Goal: Download file/media

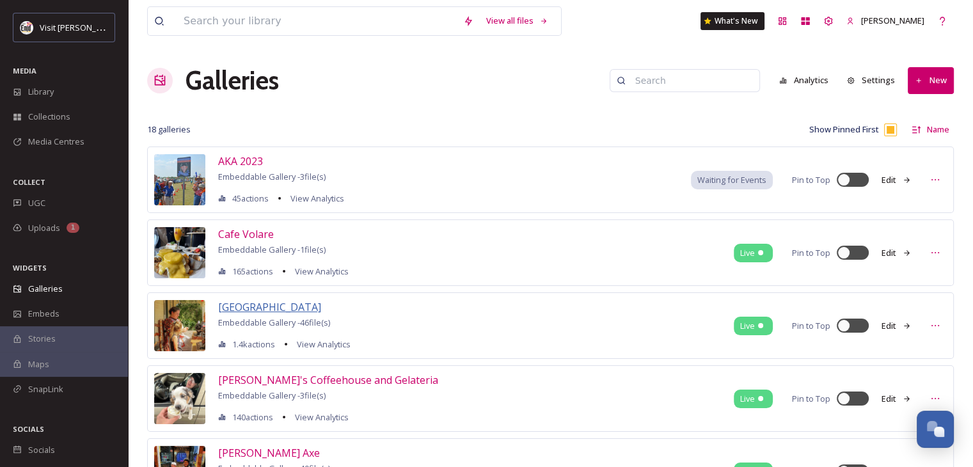
click at [310, 307] on span "[GEOGRAPHIC_DATA]" at bounding box center [269, 307] width 103 height 14
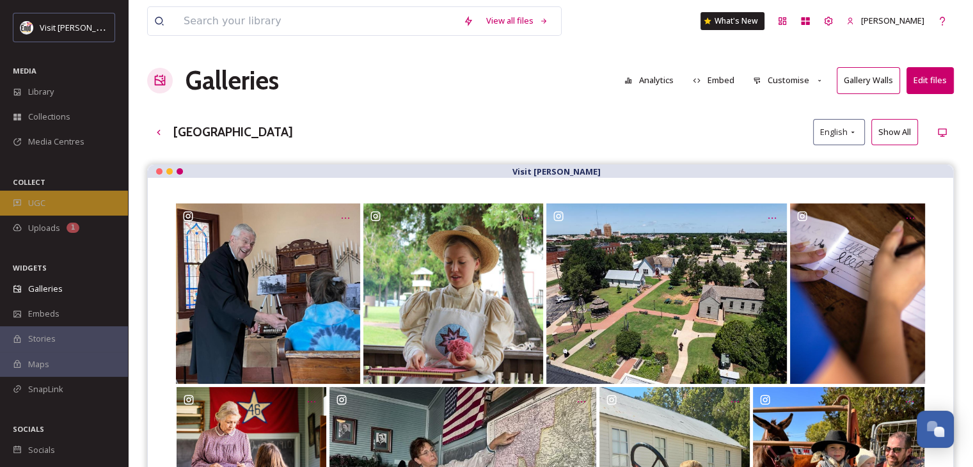
click at [33, 200] on span "UGC" at bounding box center [36, 203] width 17 height 12
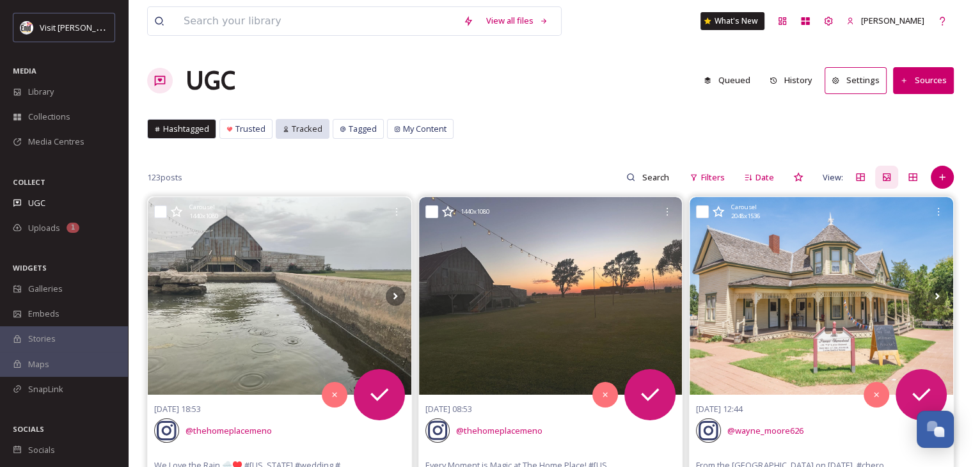
click at [292, 132] on span "Tracked" at bounding box center [307, 129] width 31 height 12
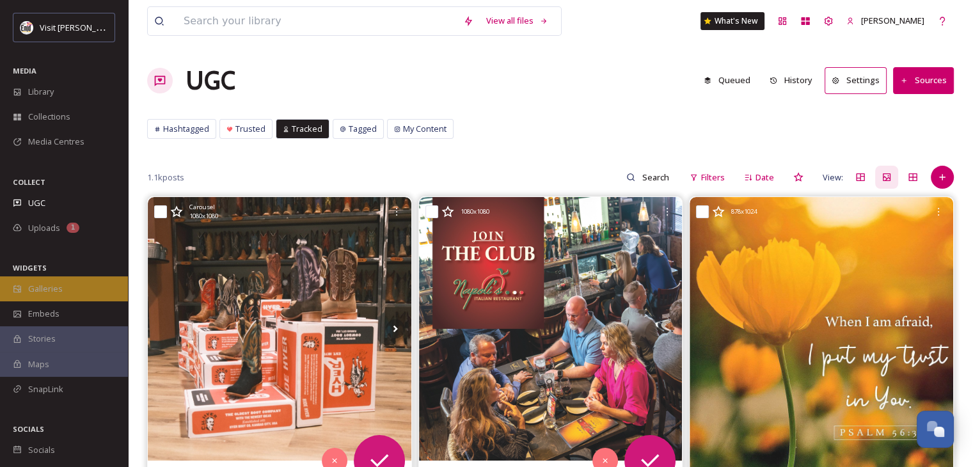
click at [51, 287] on span "Galleries" at bounding box center [45, 289] width 35 height 12
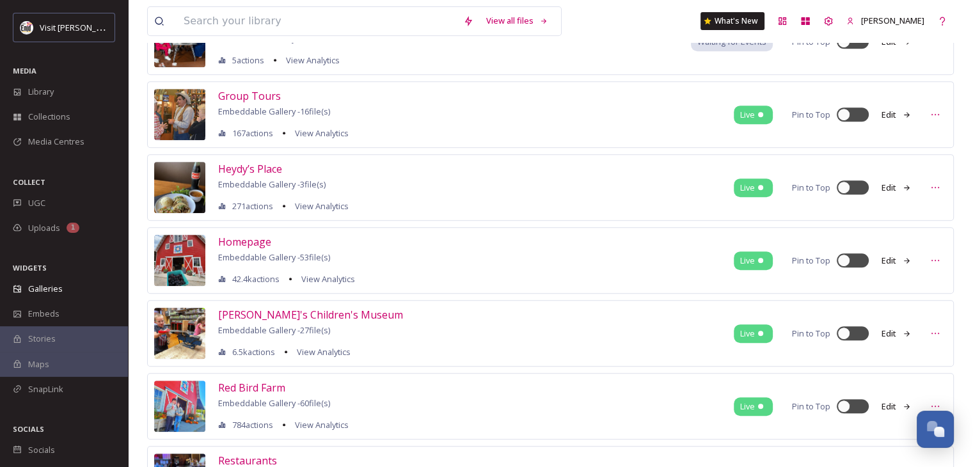
scroll to position [640, 0]
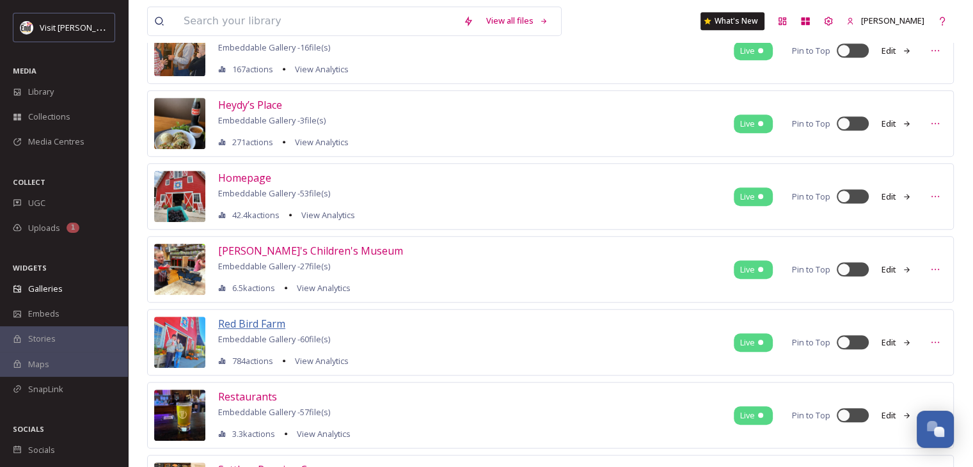
click at [248, 317] on span "Red Bird Farm" at bounding box center [251, 324] width 67 height 14
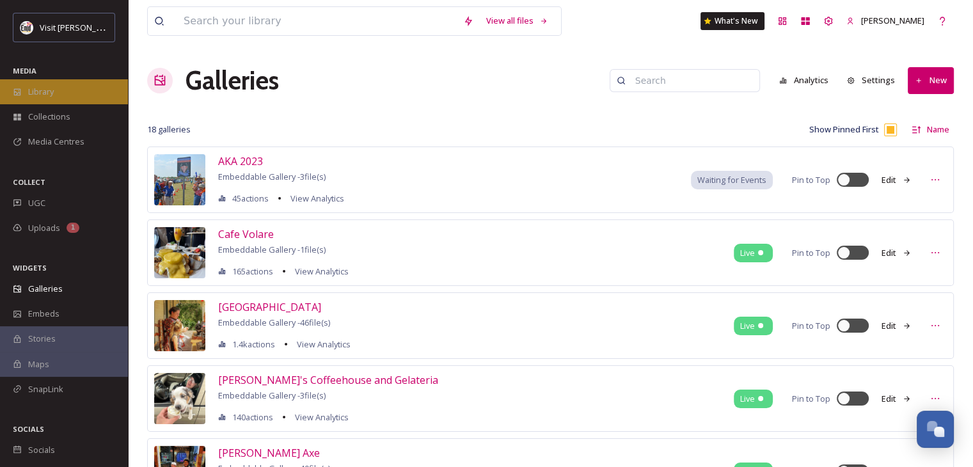
click at [33, 94] on span "Library" at bounding box center [41, 92] width 26 height 12
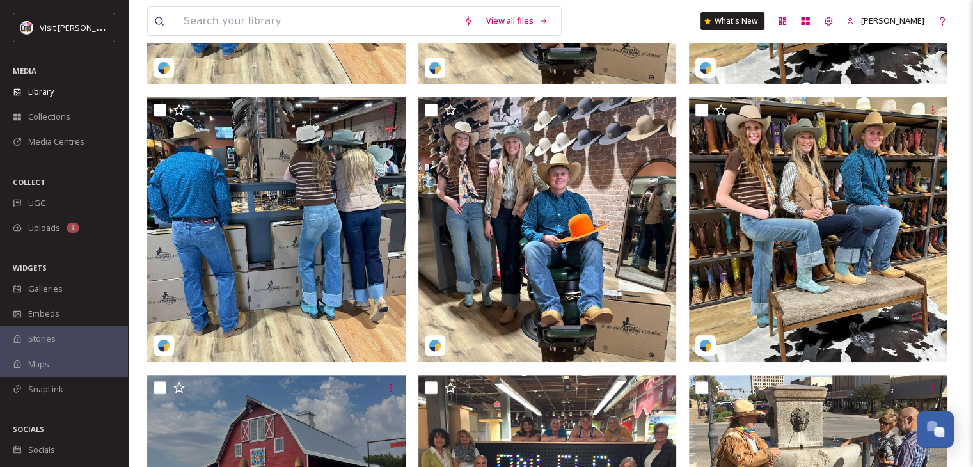
scroll to position [500, 0]
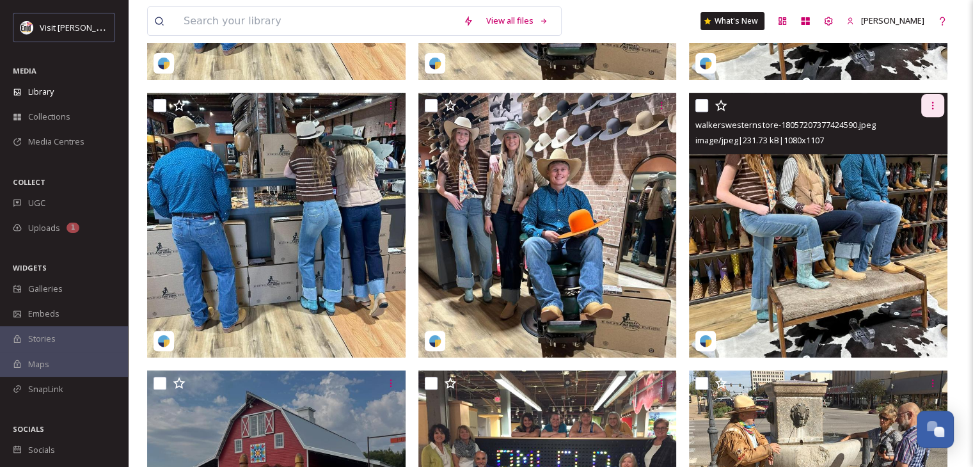
click at [932, 109] on icon at bounding box center [933, 106] width 2 height 8
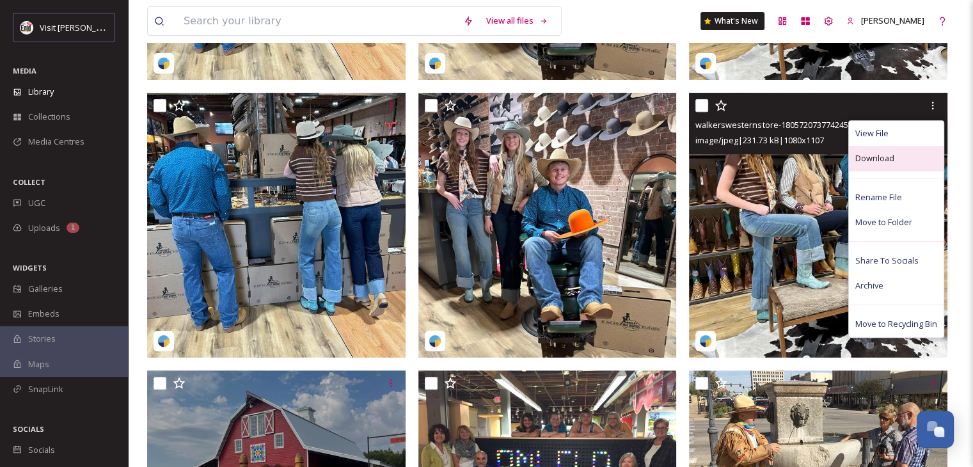
click at [875, 164] on span "Download" at bounding box center [874, 158] width 39 height 12
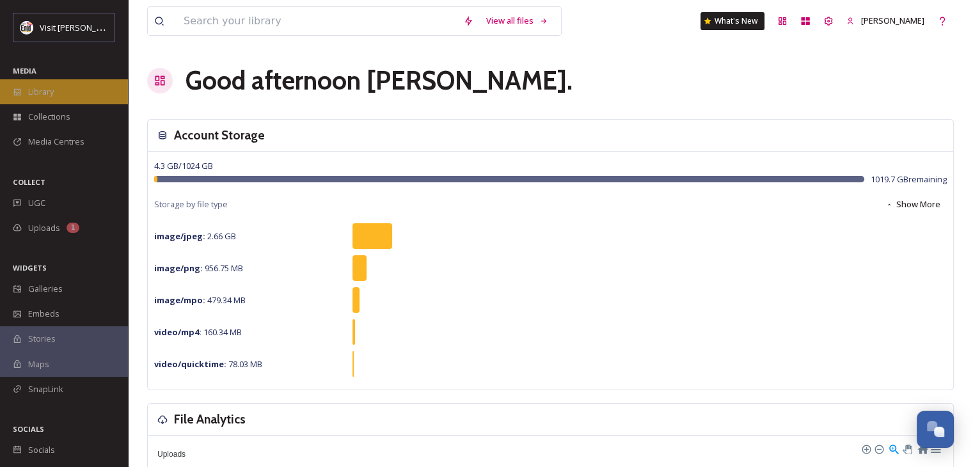
click at [37, 88] on span "Library" at bounding box center [41, 92] width 26 height 12
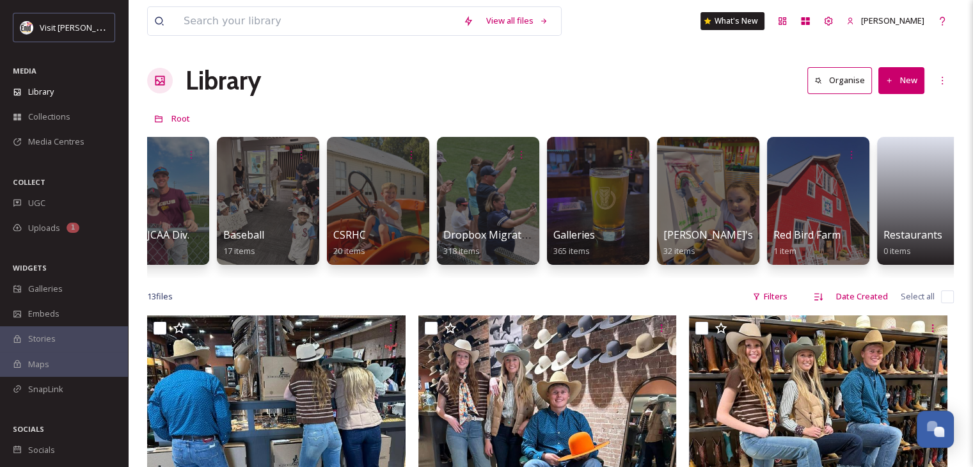
scroll to position [0, 599]
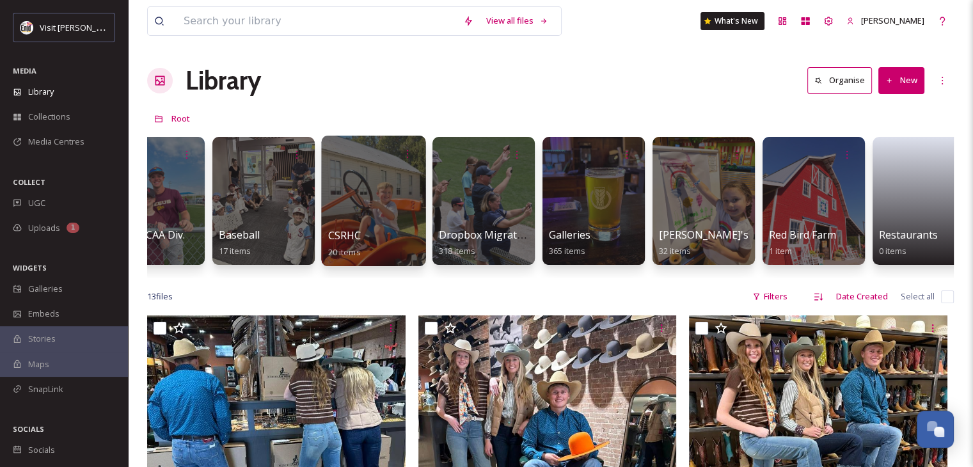
click at [356, 184] on div at bounding box center [373, 201] width 104 height 131
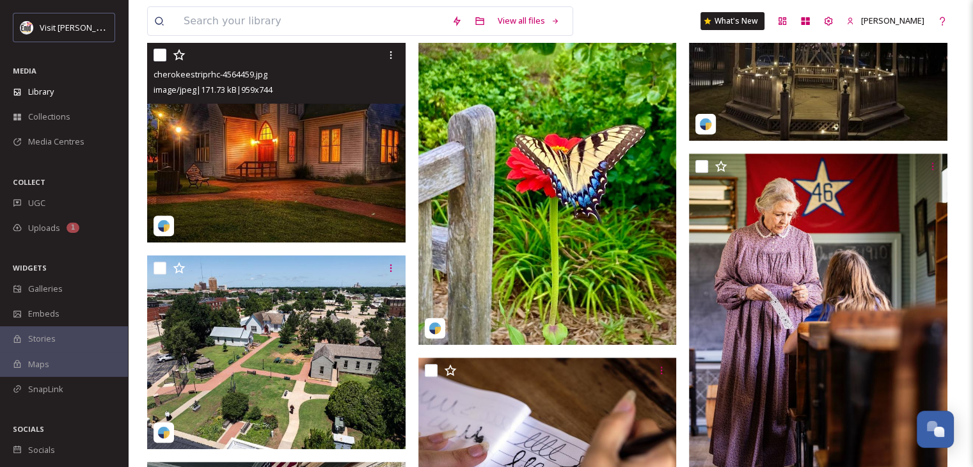
scroll to position [496, 0]
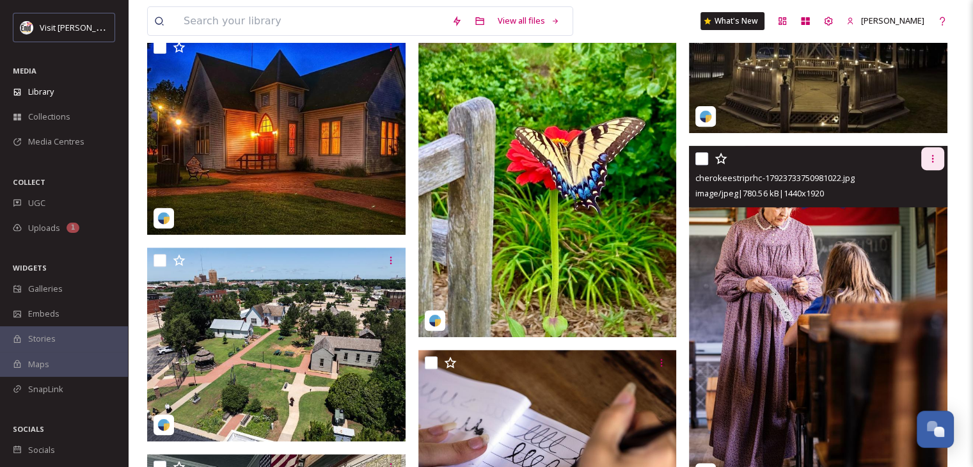
click at [929, 158] on icon at bounding box center [933, 159] width 10 height 10
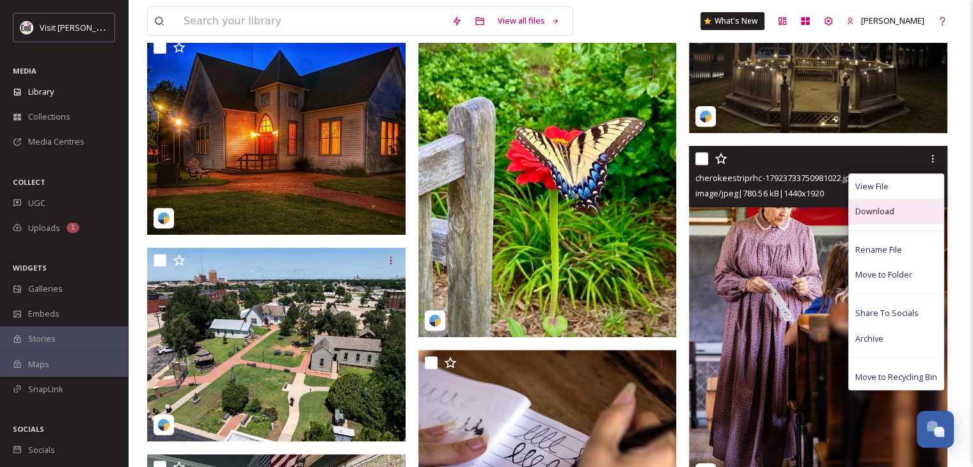
click at [878, 208] on span "Download" at bounding box center [874, 211] width 39 height 12
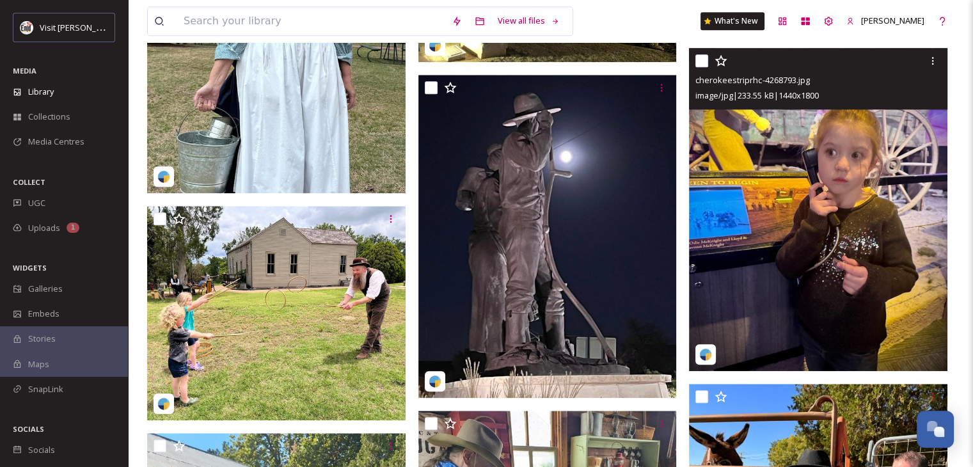
scroll to position [1264, 0]
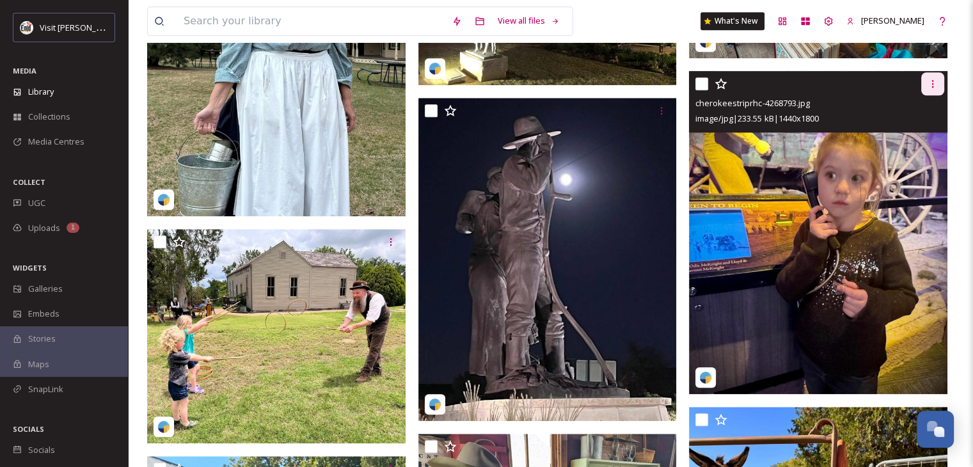
click at [928, 86] on icon at bounding box center [933, 84] width 10 height 10
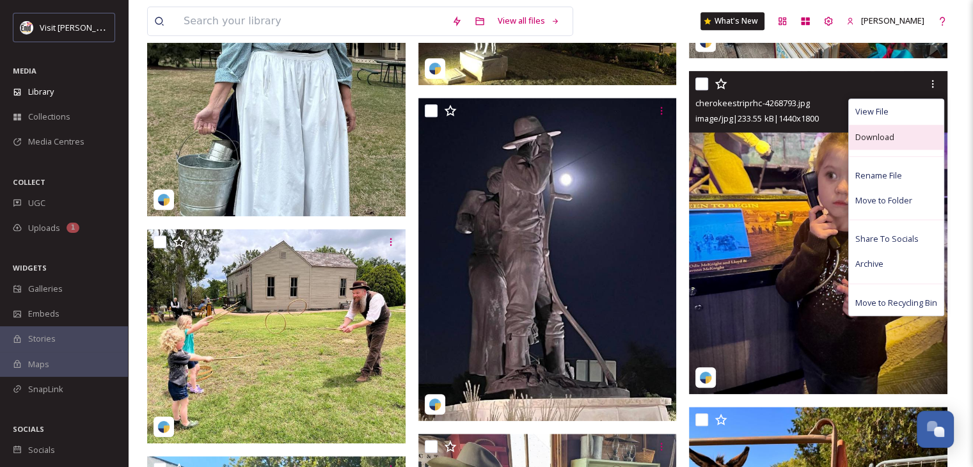
click at [873, 139] on span "Download" at bounding box center [874, 137] width 39 height 12
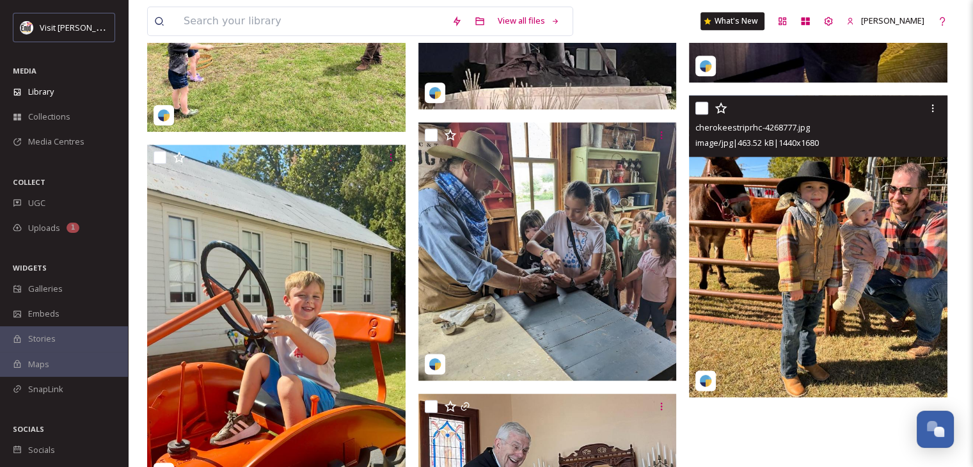
scroll to position [1584, 0]
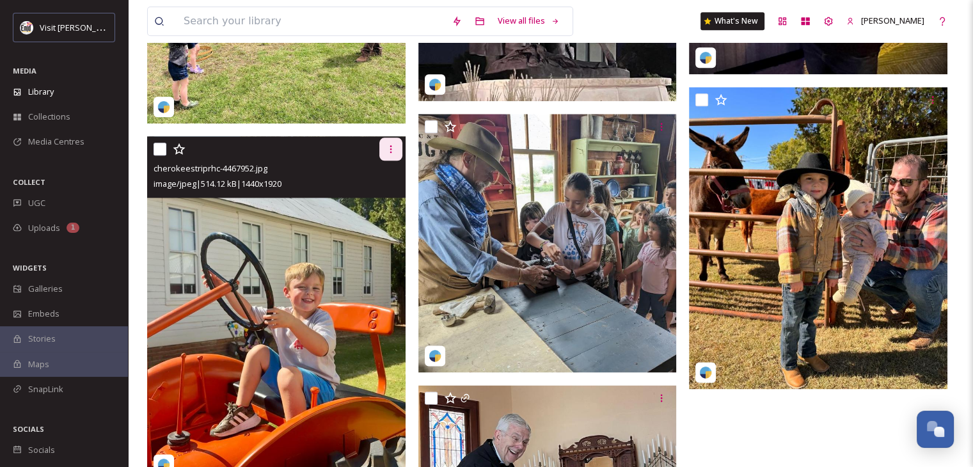
click at [394, 145] on icon at bounding box center [391, 149] width 10 height 10
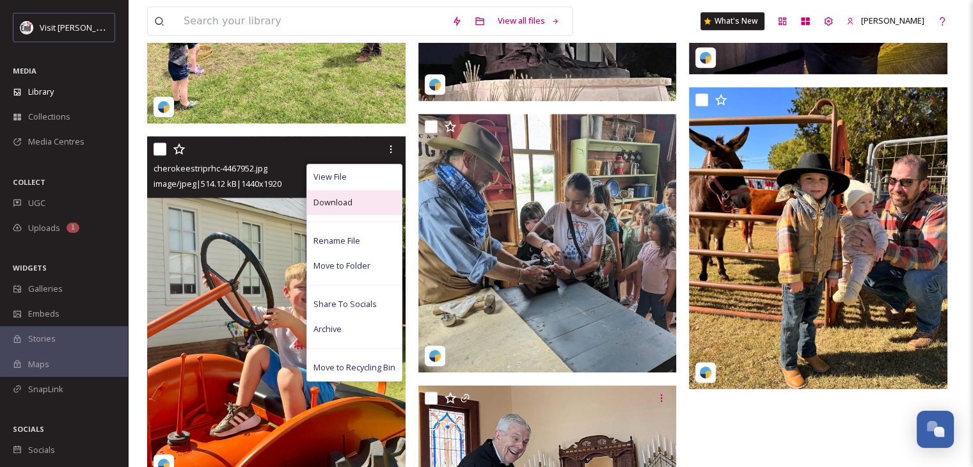
click at [339, 205] on span "Download" at bounding box center [333, 202] width 39 height 12
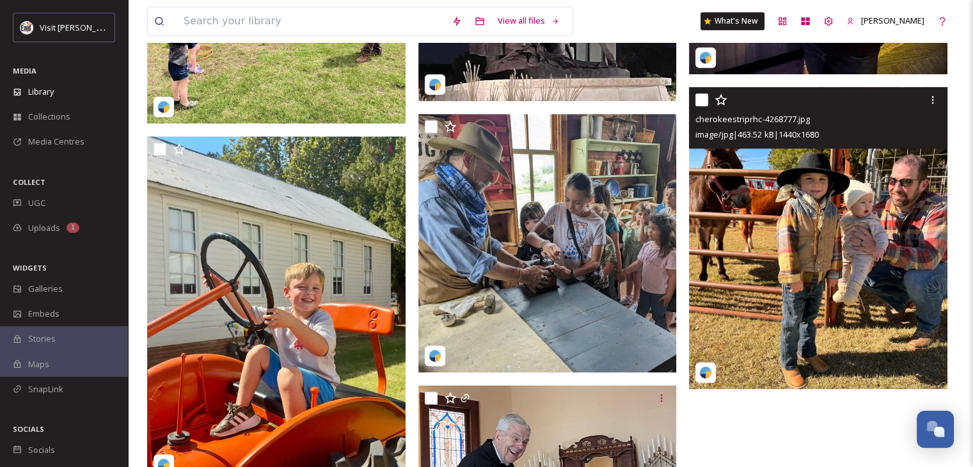
click at [706, 104] on input "checkbox" at bounding box center [701, 99] width 13 height 13
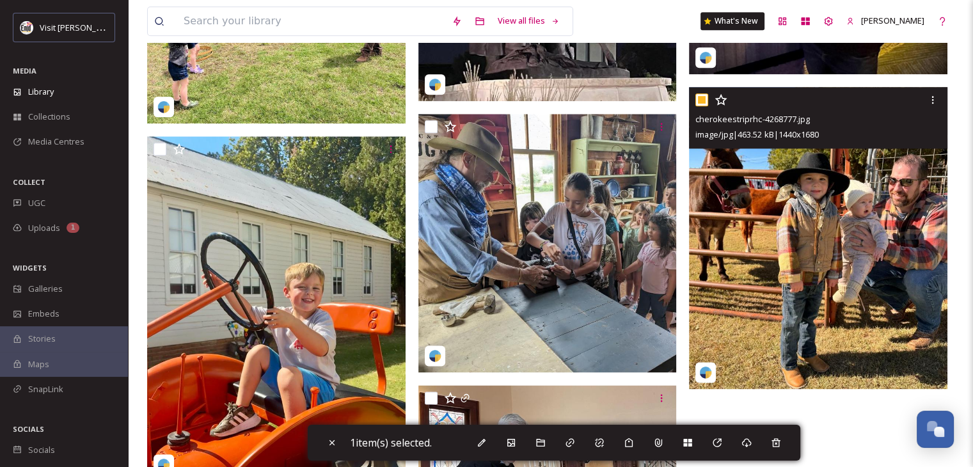
click at [706, 104] on input "checkbox" at bounding box center [701, 99] width 13 height 13
checkbox input "false"
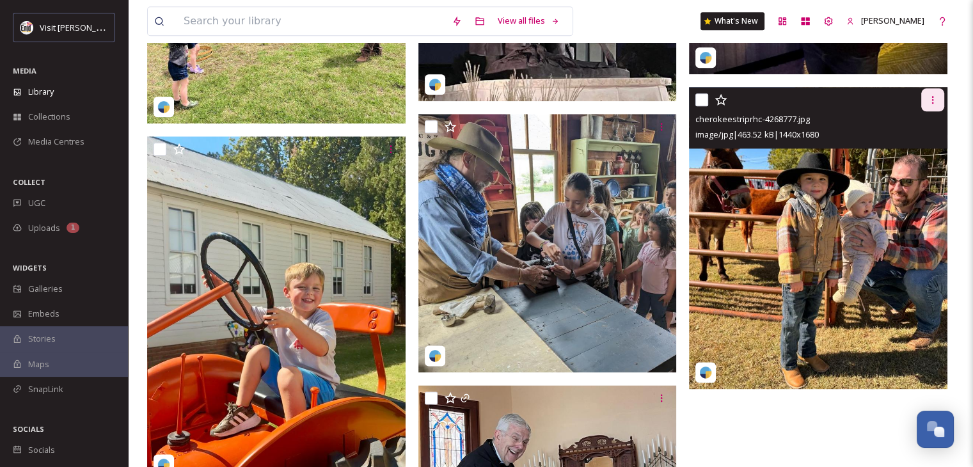
click at [929, 98] on icon at bounding box center [933, 100] width 10 height 10
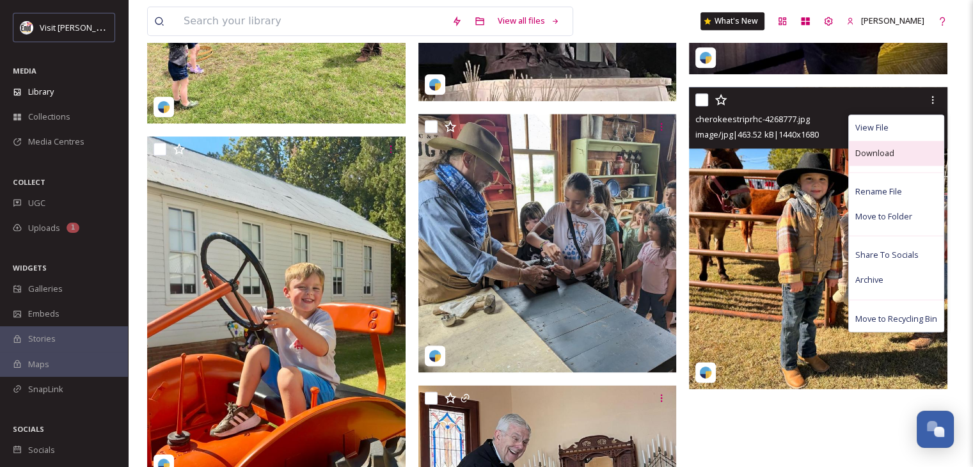
click at [868, 152] on span "Download" at bounding box center [874, 153] width 39 height 12
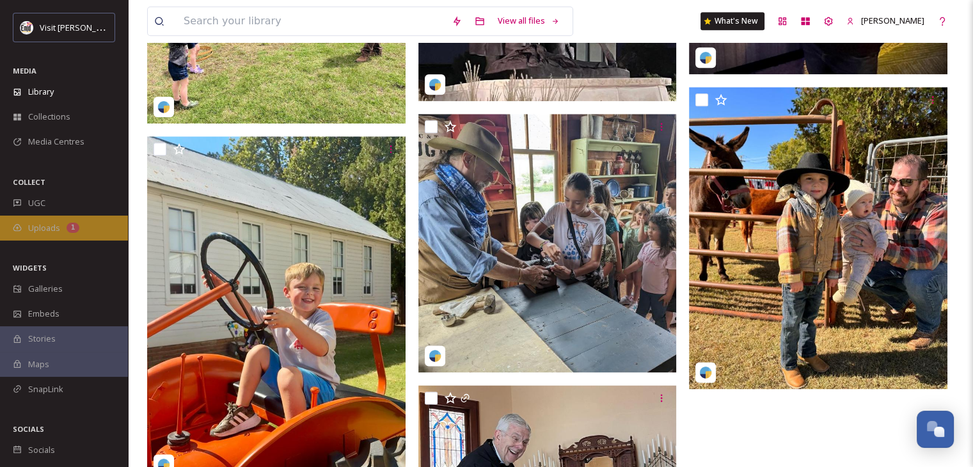
click at [42, 223] on span "Uploads" at bounding box center [44, 228] width 32 height 12
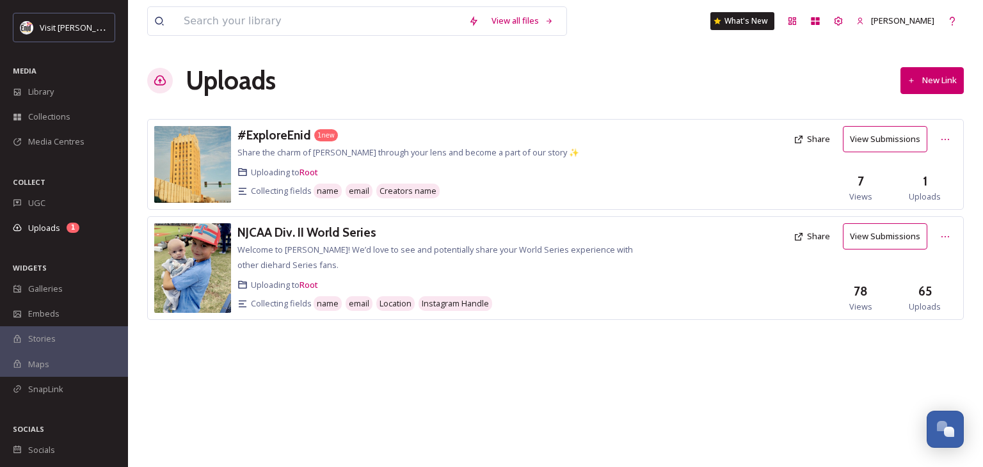
click at [891, 136] on button "View Submissions" at bounding box center [885, 139] width 84 height 26
click at [49, 88] on span "Library" at bounding box center [41, 92] width 26 height 12
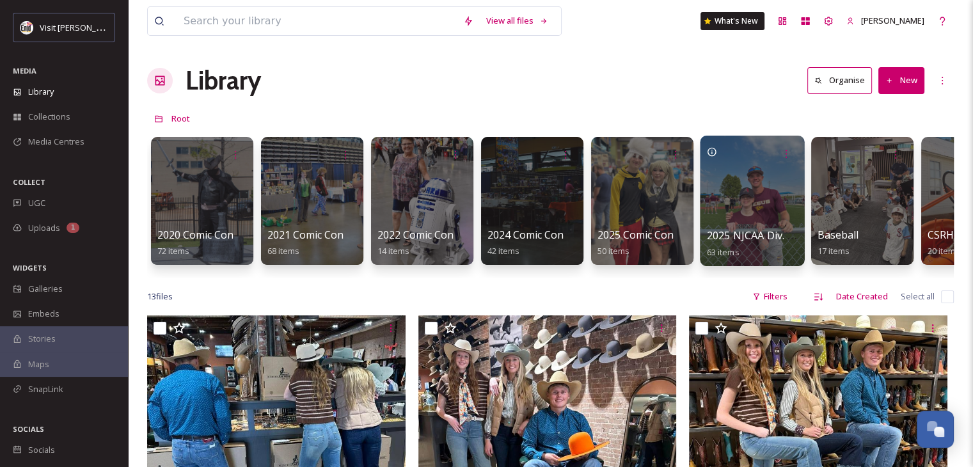
click at [732, 226] on div at bounding box center [752, 201] width 104 height 131
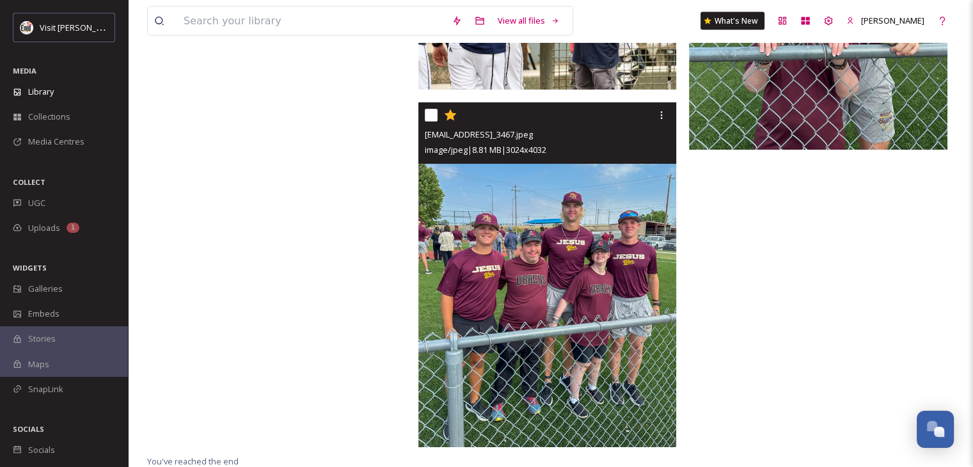
scroll to position [7668, 0]
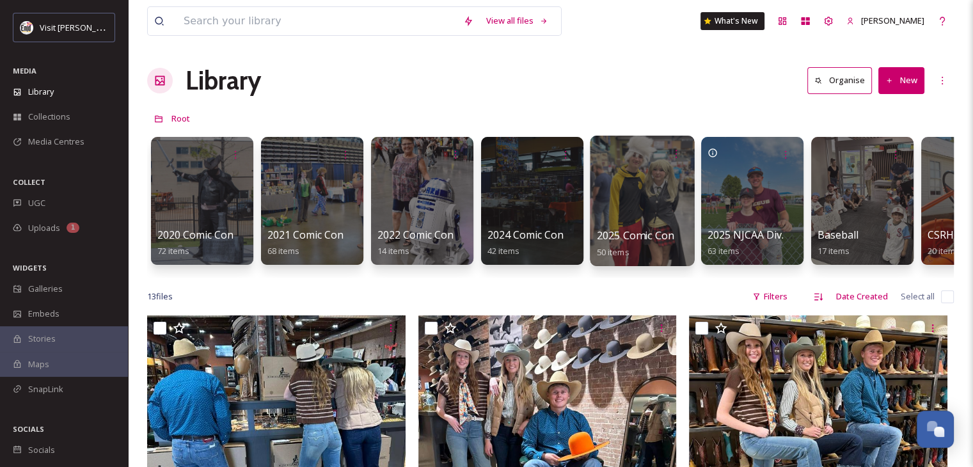
click at [638, 198] on div at bounding box center [642, 201] width 104 height 131
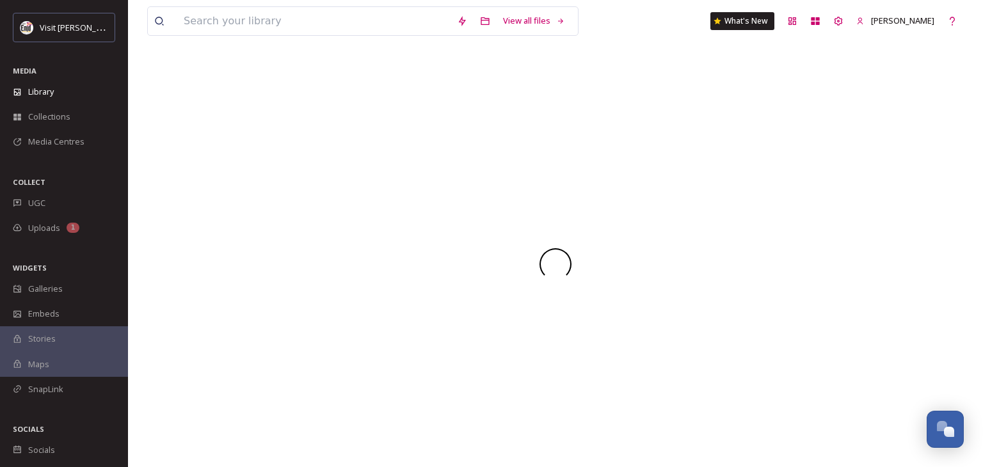
click at [638, 198] on div at bounding box center [555, 264] width 816 height 406
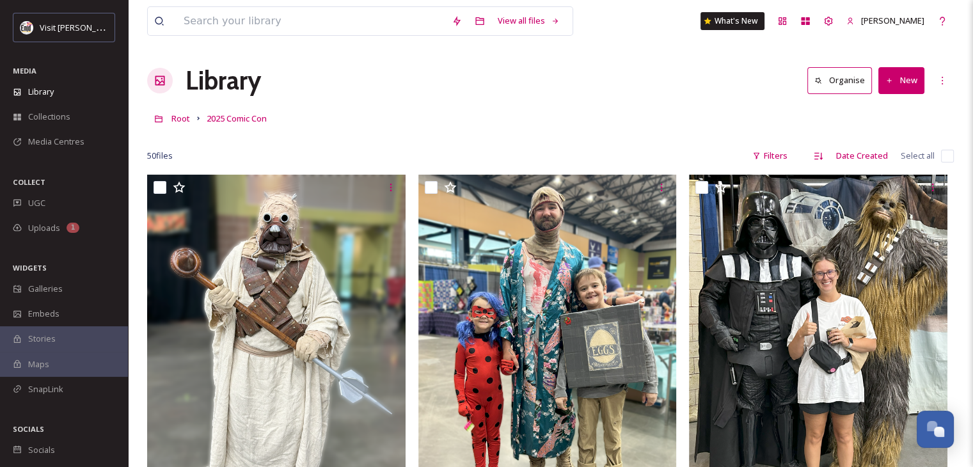
click at [433, 113] on div "Root 2025 Comic Con" at bounding box center [550, 118] width 807 height 24
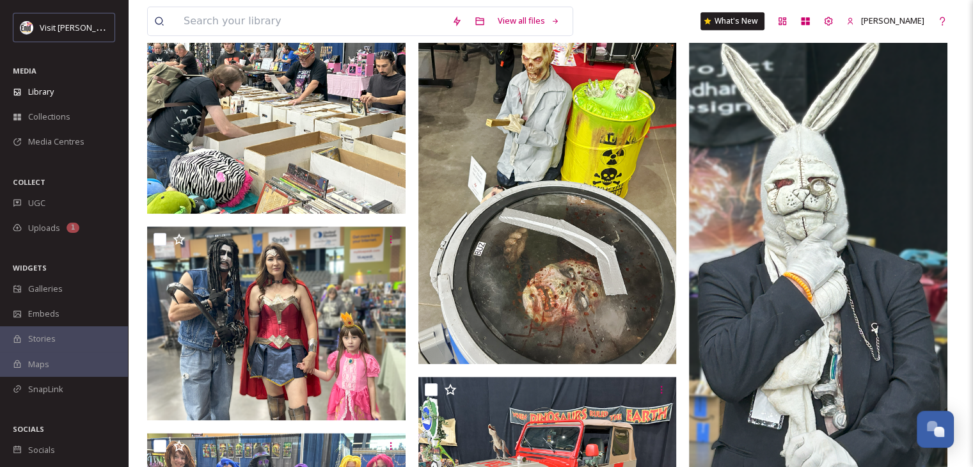
scroll to position [896, 0]
